Goal: Register for event/course

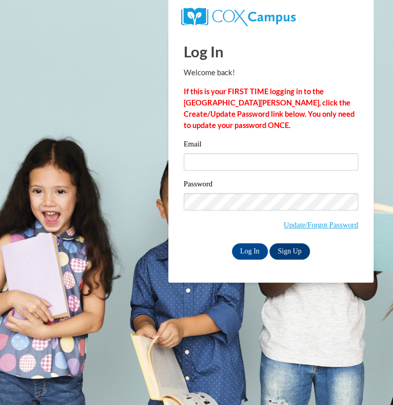
click at [266, 170] on div "Email" at bounding box center [270, 158] width 174 height 40
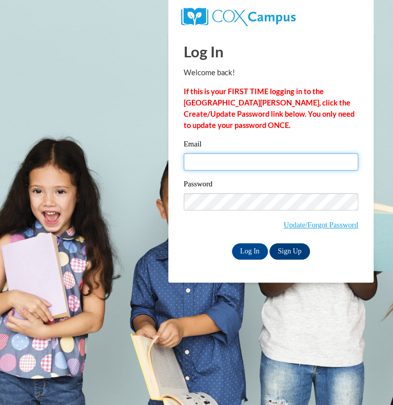
click at [275, 162] on input "Email" at bounding box center [270, 161] width 174 height 17
type input "jkey@greenfield.k12.wi.us"
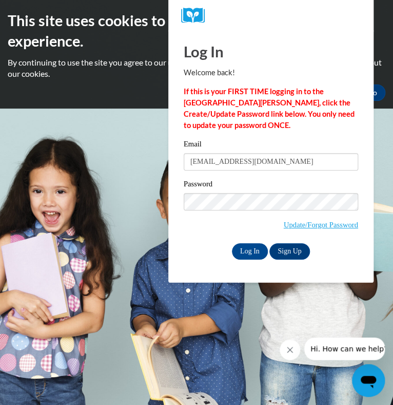
click at [185, 237] on div "Password Update/Forgot Password" at bounding box center [270, 210] width 174 height 65
click at [284, 246] on link "Sign Up" at bounding box center [289, 251] width 40 height 16
click at [256, 244] on input "Log In" at bounding box center [250, 251] width 36 height 16
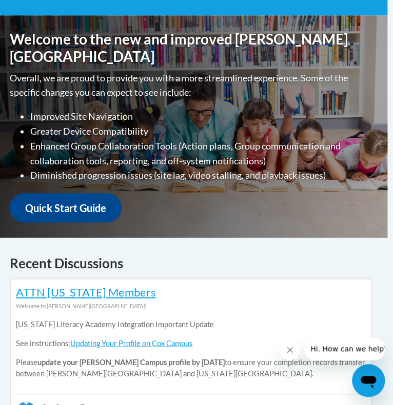
scroll to position [0, 6]
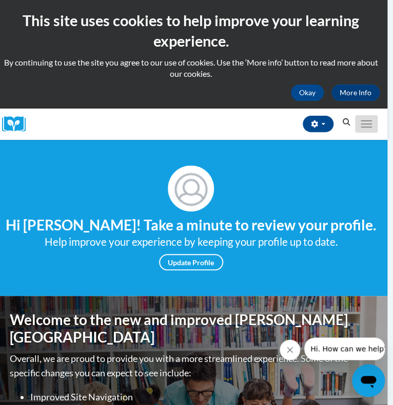
click at [358, 125] on button "Toggle navigation" at bounding box center [366, 123] width 23 height 17
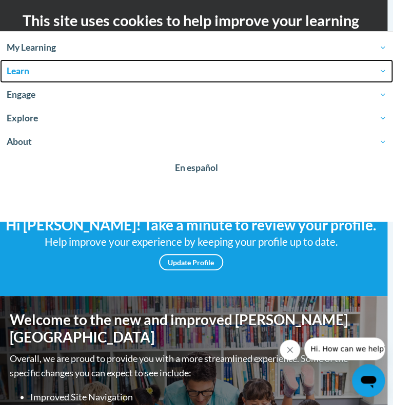
click at [20, 71] on span "Learn" at bounding box center [196, 71] width 379 height 12
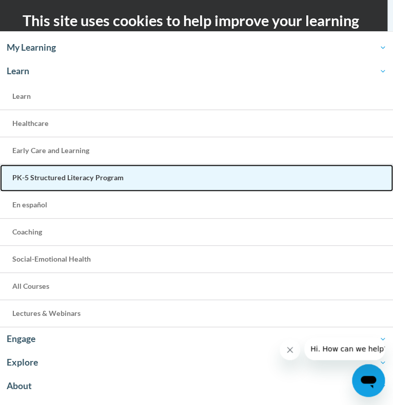
click at [55, 178] on span "PK-5 Structured Literacy Program" at bounding box center [67, 177] width 111 height 9
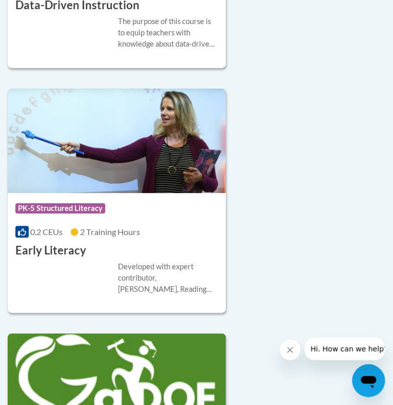
scroll to position [842, 0]
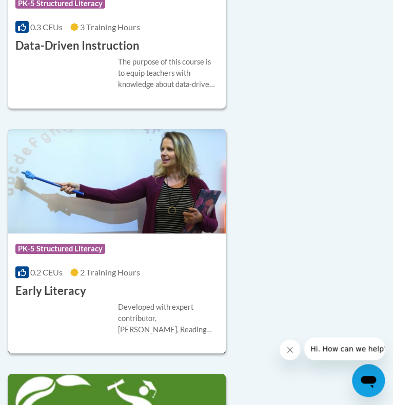
click at [179, 279] on div "Course Category: PK-5 Structured Literacy 0.2 CEUs 2 Training Hours COURSE Earl…" at bounding box center [117, 267] width 218 height 66
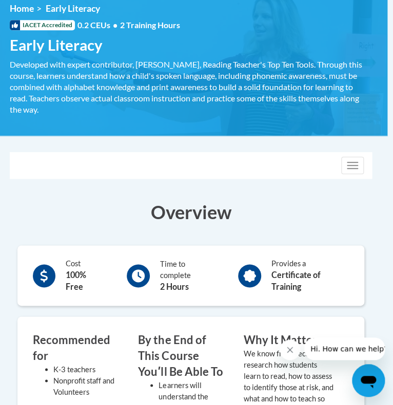
scroll to position [0, 6]
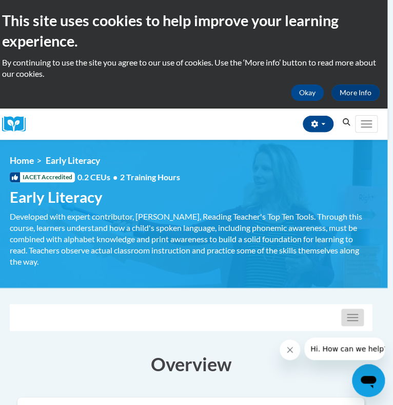
click at [352, 318] on button "Toggle navigation" at bounding box center [352, 317] width 23 height 17
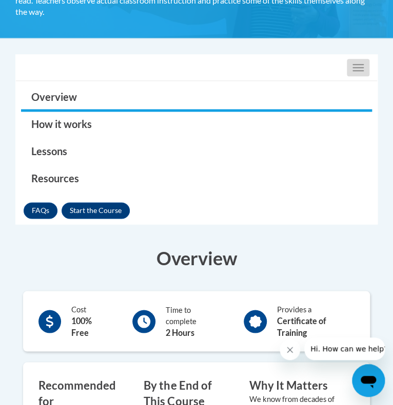
scroll to position [252, 0]
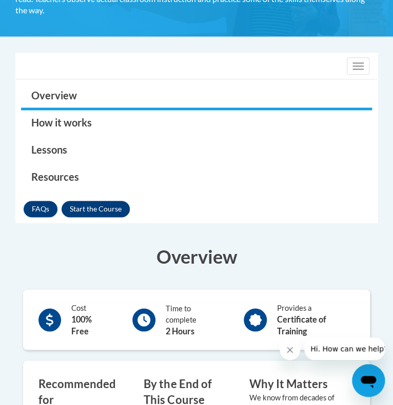
click at [108, 207] on button "Enroll" at bounding box center [96, 209] width 68 height 16
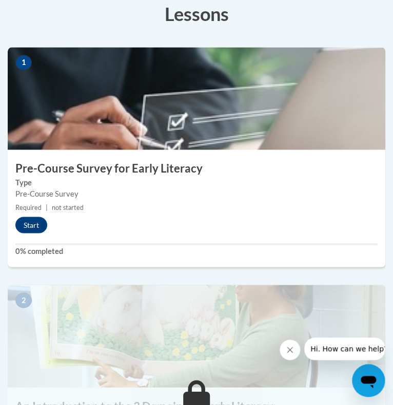
scroll to position [311, 0]
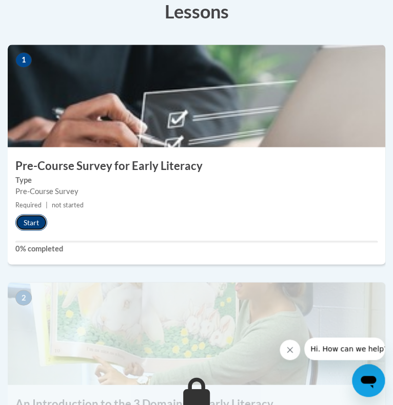
click at [31, 219] on button "Start" at bounding box center [31, 222] width 32 height 16
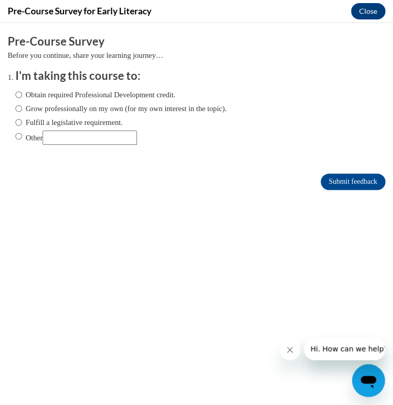
scroll to position [0, 0]
click at [117, 123] on label "Fulfill a legislative requirement." at bounding box center [68, 122] width 107 height 11
click at [22, 123] on input "Fulfill a legislative requirement." at bounding box center [18, 122] width 7 height 11
radio input "true"
click at [359, 181] on input "Submit feedback" at bounding box center [352, 182] width 65 height 16
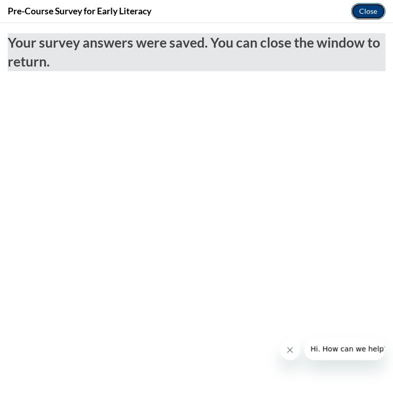
click at [364, 15] on button "Close" at bounding box center [368, 11] width 34 height 16
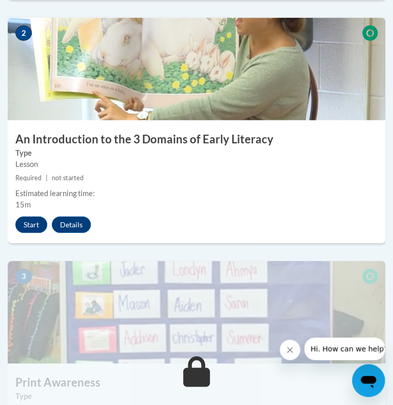
scroll to position [578, 0]
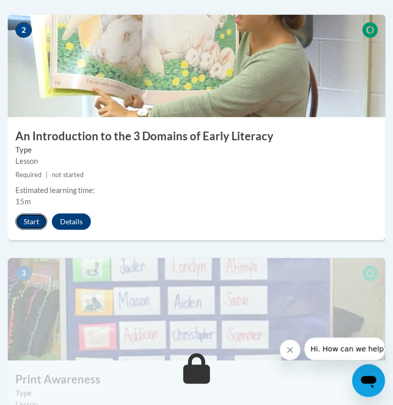
click at [25, 226] on button "Start" at bounding box center [31, 222] width 32 height 16
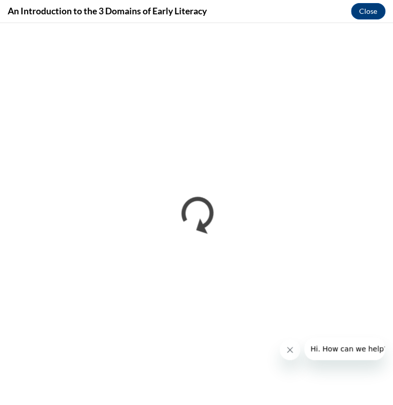
scroll to position [0, 0]
click at [292, 347] on icon "Close message from company" at bounding box center [289, 349] width 5 height 5
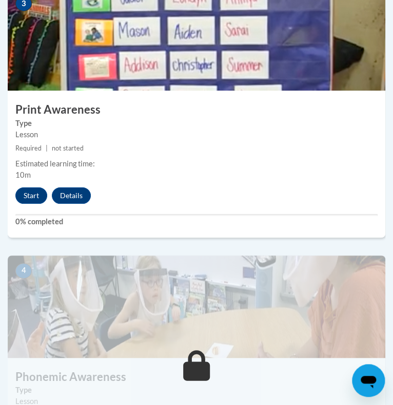
scroll to position [885, 0]
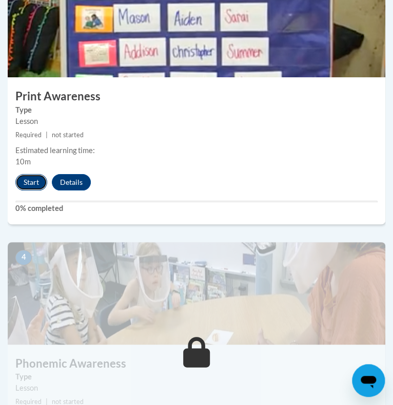
click at [35, 185] on button "Start" at bounding box center [31, 182] width 32 height 16
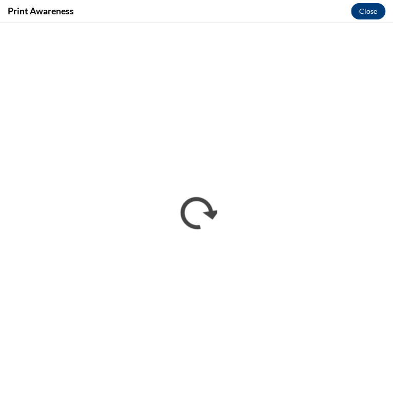
scroll to position [0, 0]
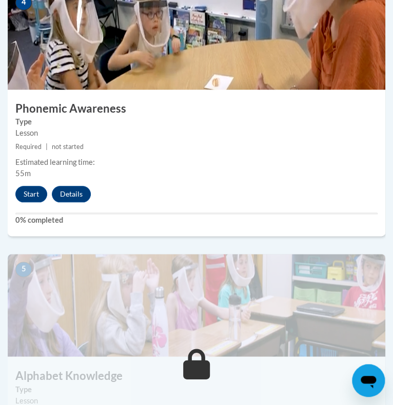
scroll to position [1141, 0]
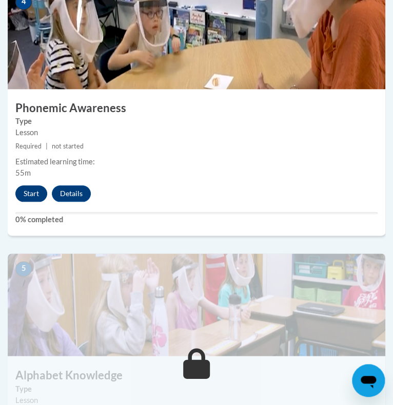
click at [33, 195] on button "Start" at bounding box center [31, 194] width 32 height 16
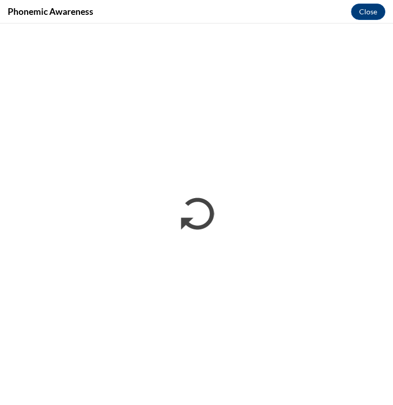
scroll to position [732, 0]
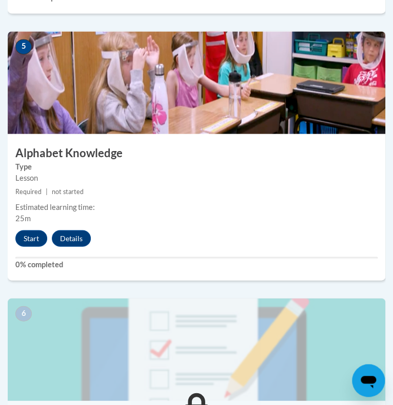
scroll to position [1355, 0]
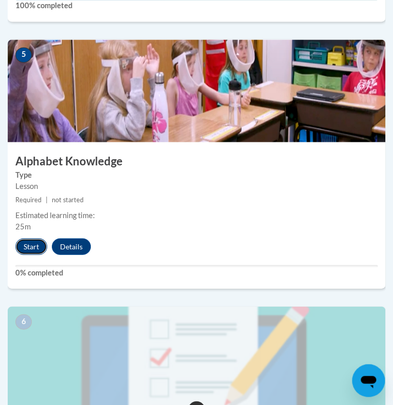
click at [27, 250] on button "Start" at bounding box center [31, 246] width 32 height 16
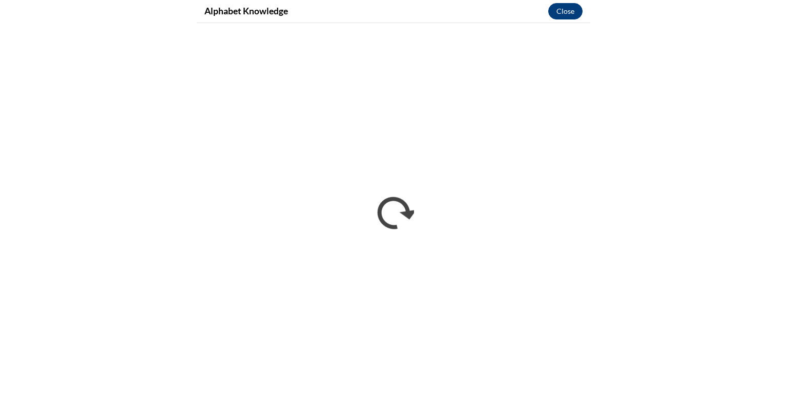
scroll to position [732, 0]
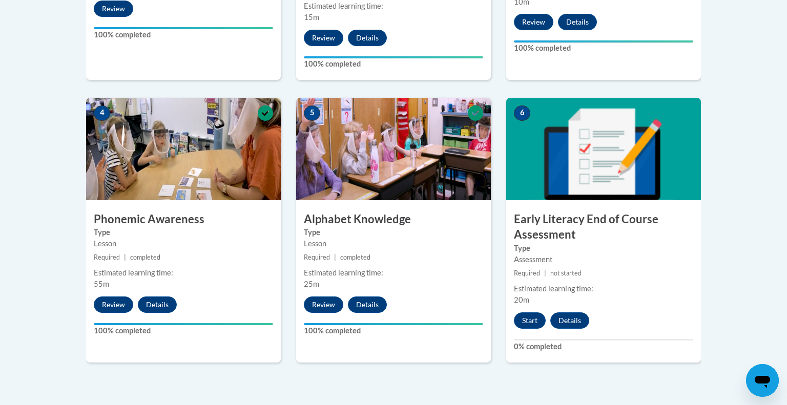
scroll to position [530, 0]
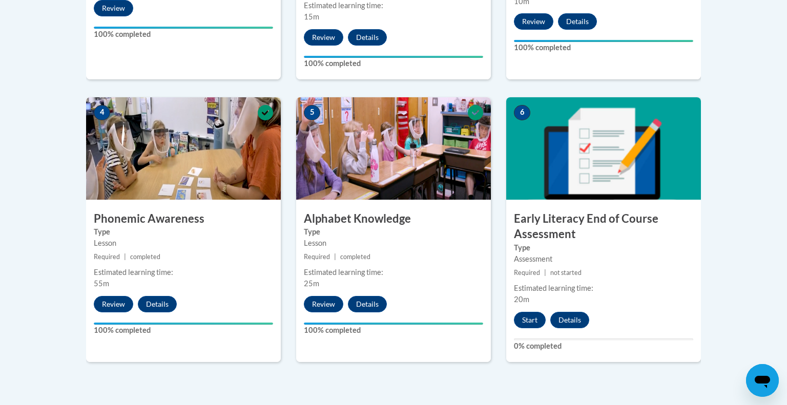
click at [755, 194] on body "This site uses cookies to help improve your learning experience. By continuing …" at bounding box center [393, 53] width 787 height 1167
